Goal: Task Accomplishment & Management: Complete application form

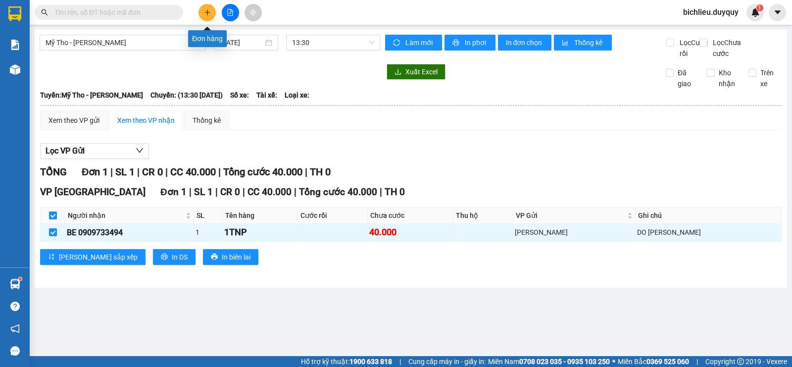
click at [206, 11] on icon "plus" at bounding box center [207, 12] width 7 height 7
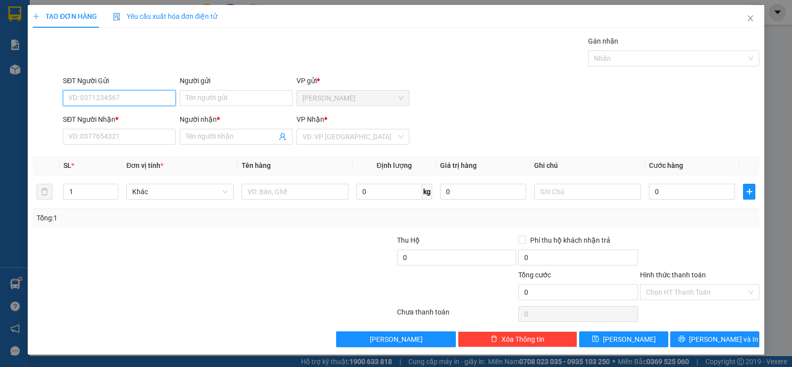
click at [68, 92] on input "SĐT Người Gửi" at bounding box center [119, 98] width 113 height 16
click at [77, 102] on input "SĐT Người Gửi" at bounding box center [119, 98] width 113 height 16
type input "0817173304"
click at [197, 93] on input "Người gửi" at bounding box center [236, 98] width 113 height 16
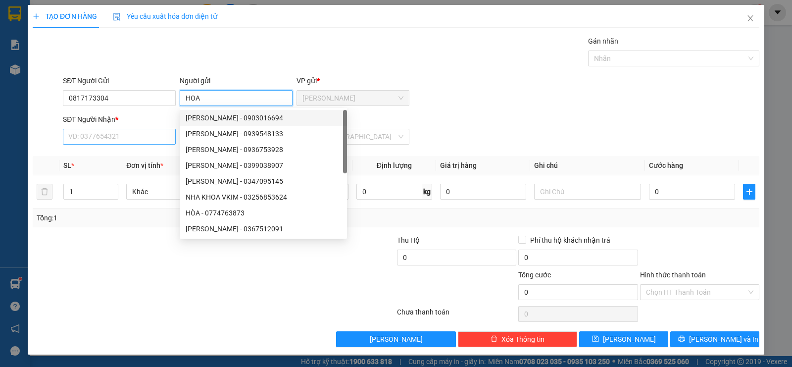
type input "HOA"
click at [148, 132] on input "SĐT Người Nhận *" at bounding box center [119, 137] width 113 height 16
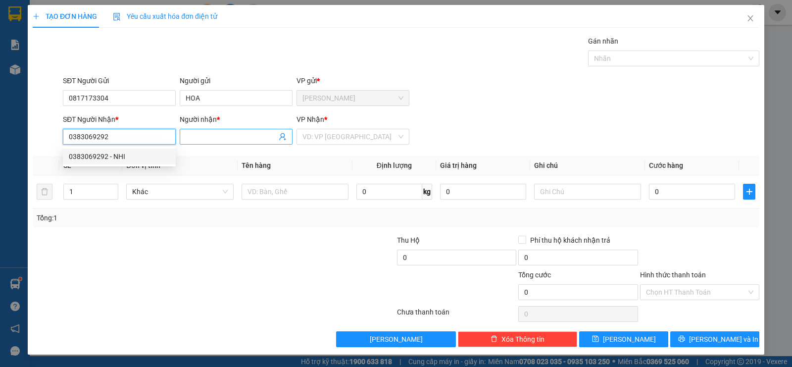
type input "0383069292"
click at [191, 136] on input "Người nhận *" at bounding box center [231, 136] width 91 height 11
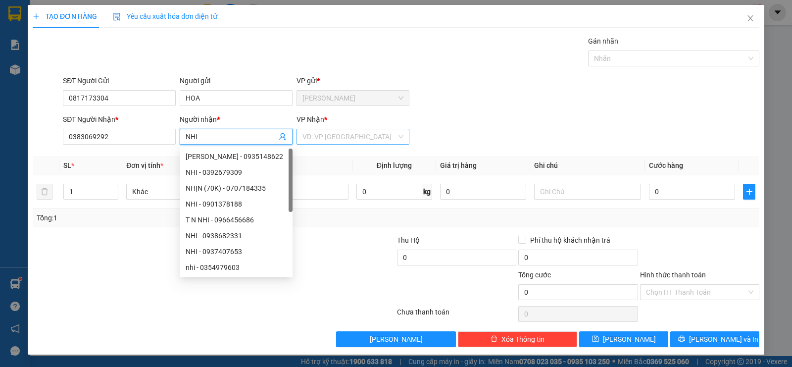
type input "NHI"
click at [321, 137] on input "search" at bounding box center [349, 136] width 94 height 15
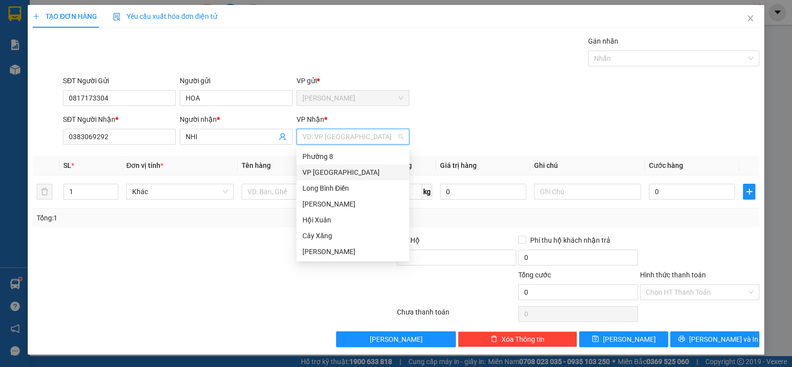
click at [327, 174] on div "VP [GEOGRAPHIC_DATA]" at bounding box center [352, 172] width 101 height 11
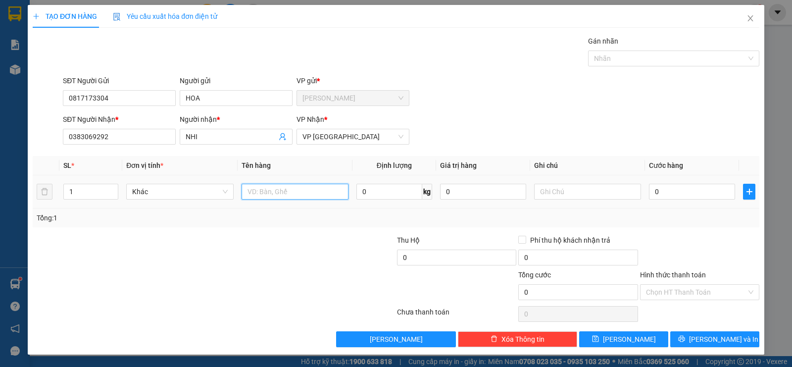
click at [271, 189] on input "text" at bounding box center [294, 192] width 107 height 16
type input "1TUI BAO XAM"
click at [548, 189] on input "text" at bounding box center [587, 192] width 107 height 16
type input "TRAI CAY"
click at [682, 195] on input "0" at bounding box center [692, 192] width 86 height 16
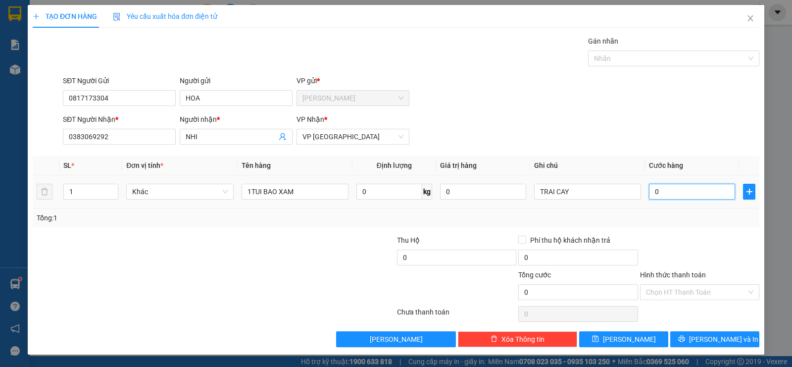
type input "2"
type input "25"
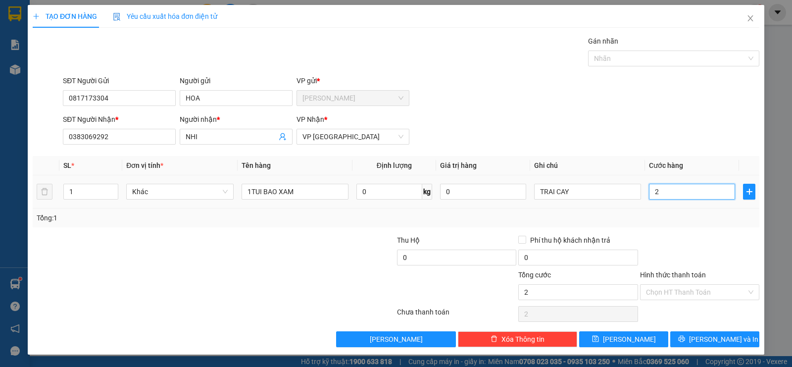
type input "25"
type input "250"
type input "2.500"
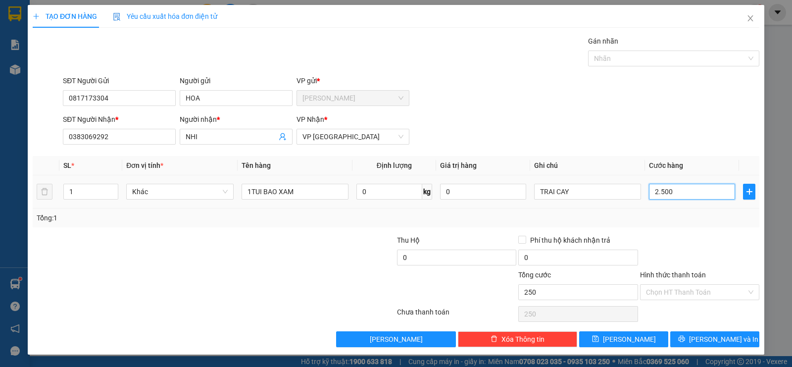
type input "2.500"
type input "25.000"
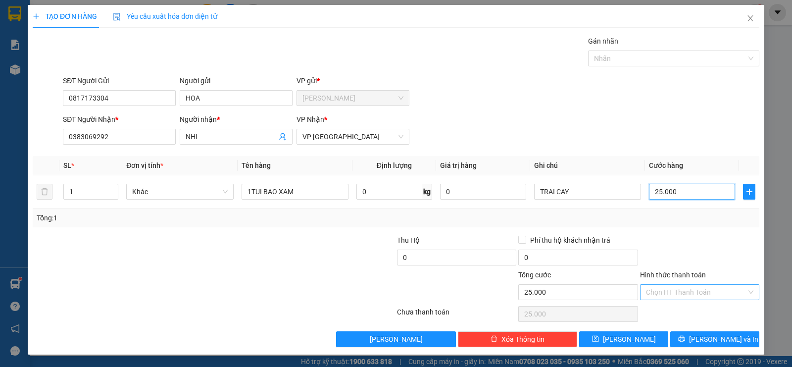
type input "25.000"
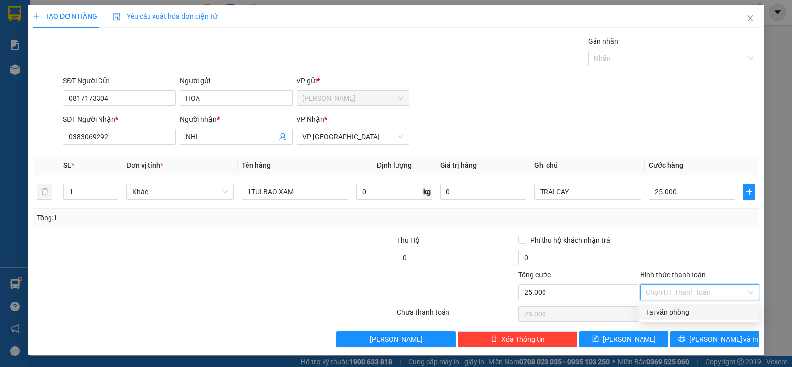
click at [666, 284] on input "Hình thức thanh toán" at bounding box center [696, 291] width 100 height 15
click at [651, 311] on div "Tại văn phòng" at bounding box center [699, 311] width 107 height 11
type input "0"
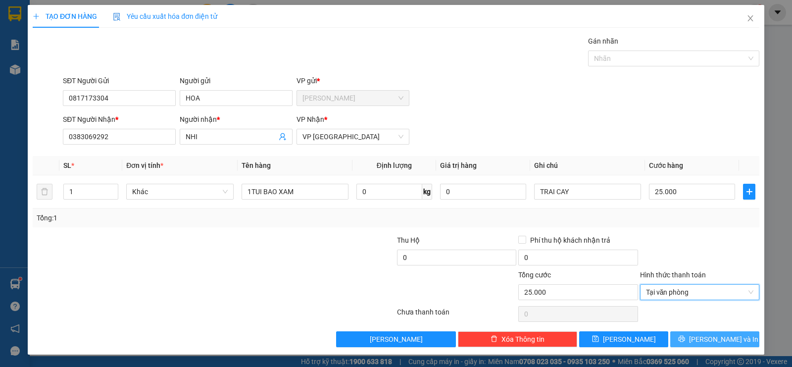
click at [704, 339] on button "[PERSON_NAME] và In" at bounding box center [714, 339] width 89 height 16
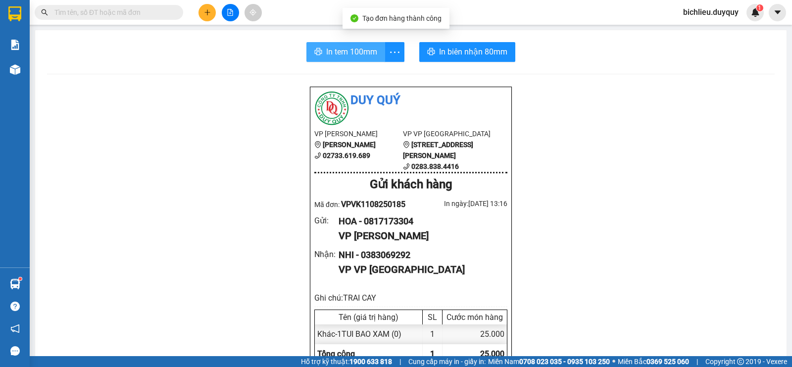
click at [340, 49] on span "In tem 100mm" at bounding box center [351, 52] width 51 height 12
